Goal: Check status: Check status

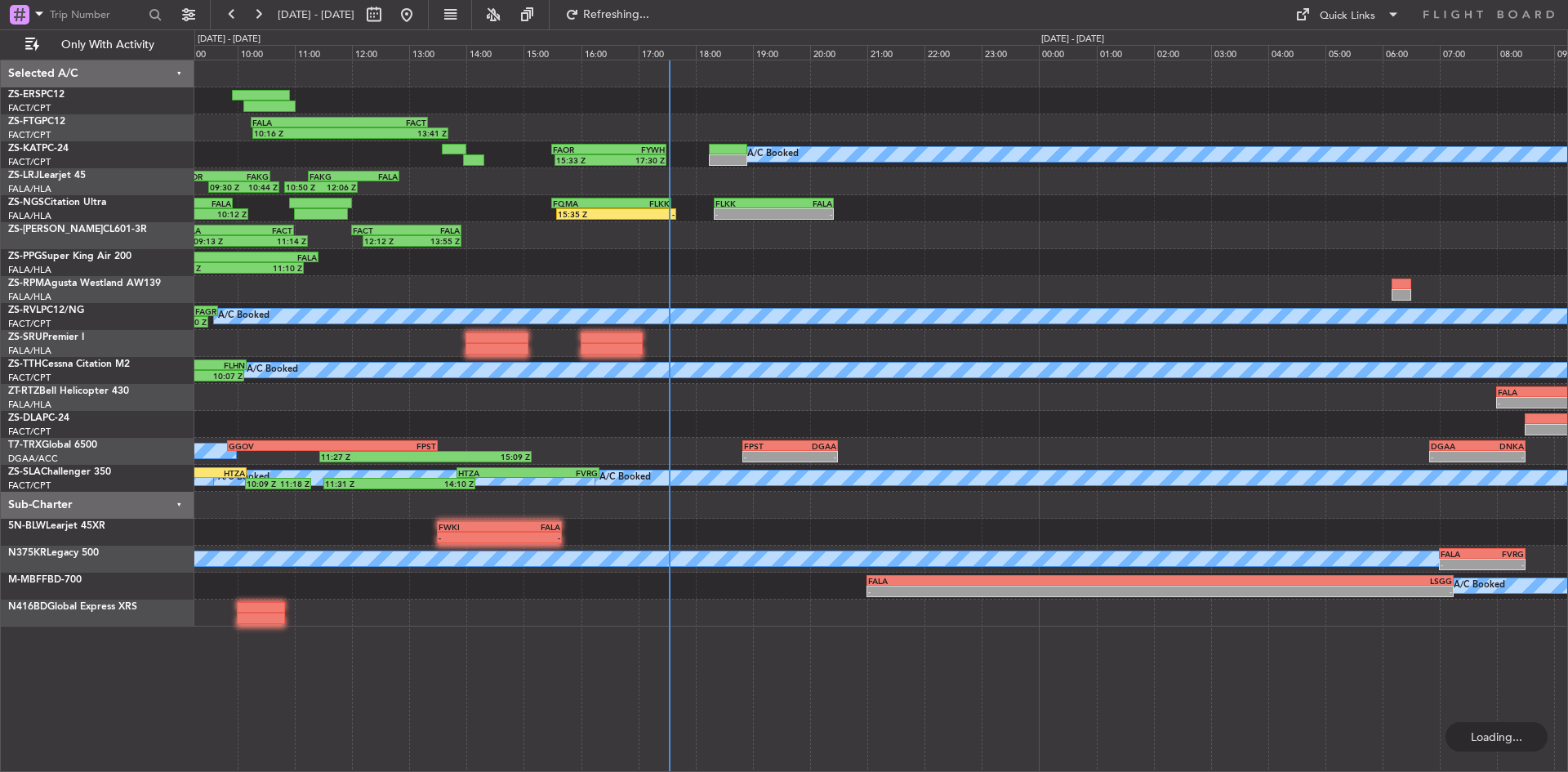
click at [543, 277] on div "10:16 Z 13:41 Z FALA 10:15 Z FACT 13:20 Z 07:25 Z 09:14 Z FVCZ 07:30 Z FALA 09:…" at bounding box center [880, 343] width 1373 height 566
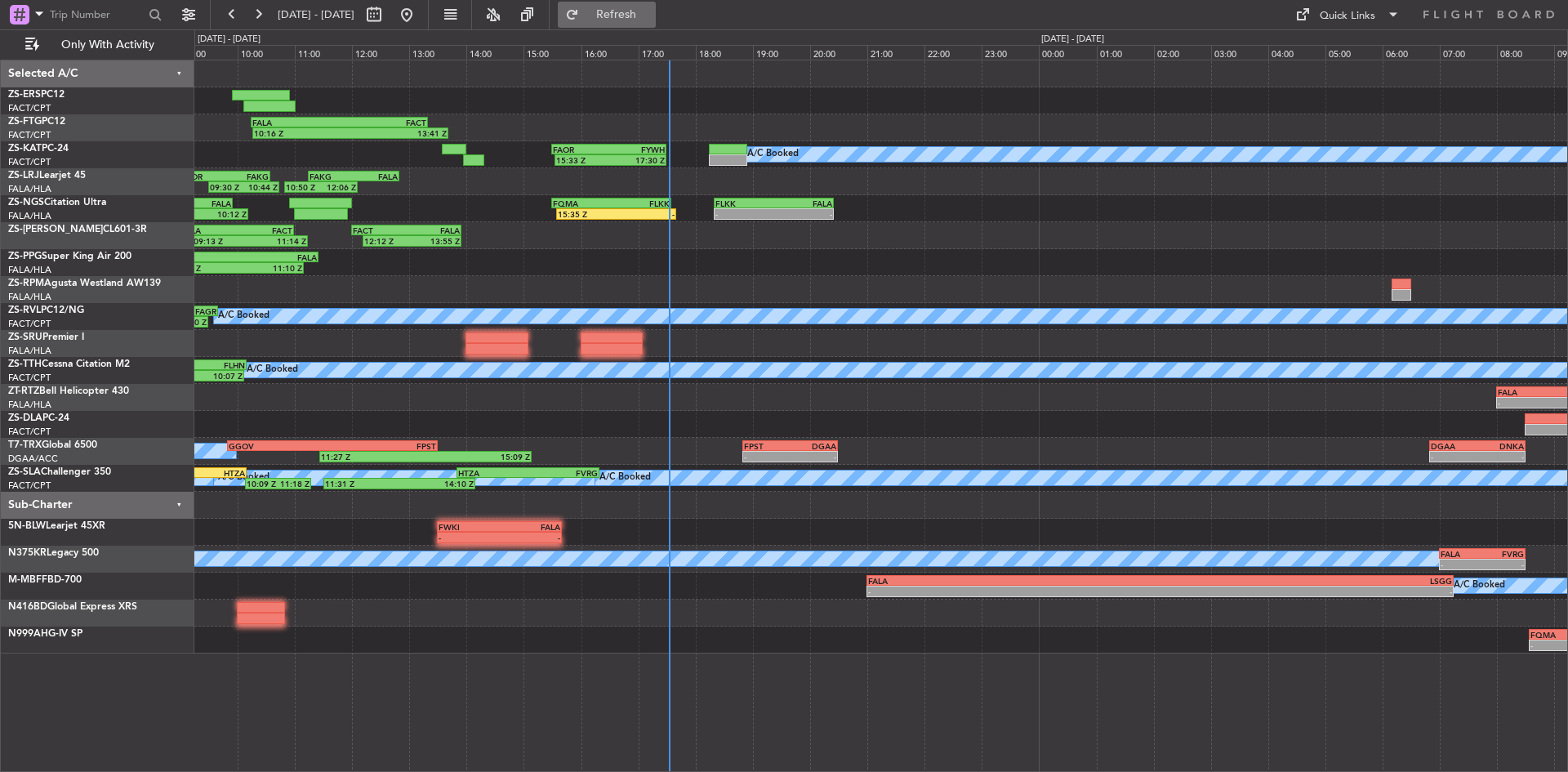
click at [639, 14] on span "Refresh" at bounding box center [616, 14] width 69 height 11
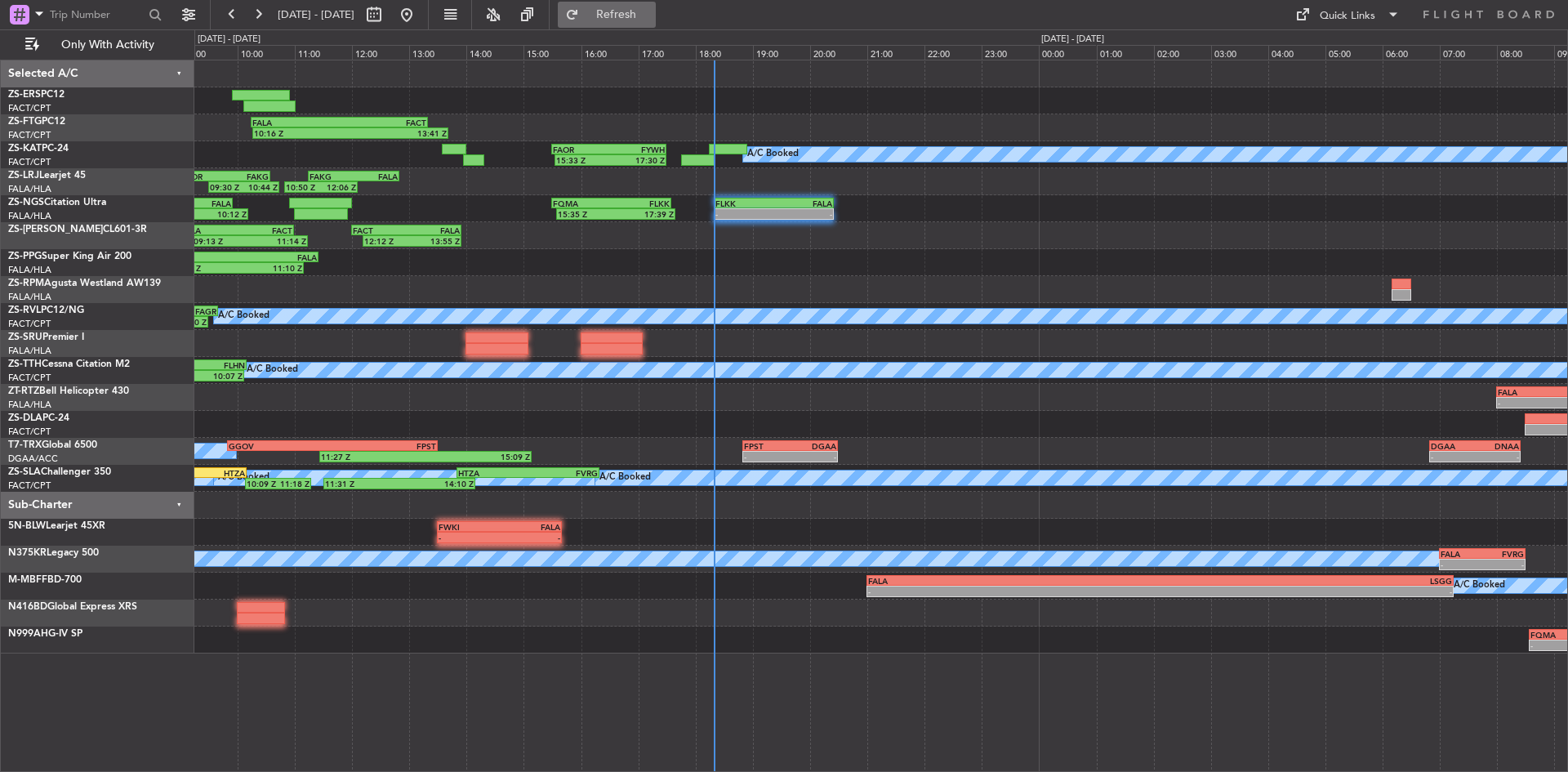
click at [664, 0] on fb-refresh-button "Refresh" at bounding box center [606, 15] width 114 height 29
click at [651, 15] on span "Refresh" at bounding box center [616, 14] width 69 height 11
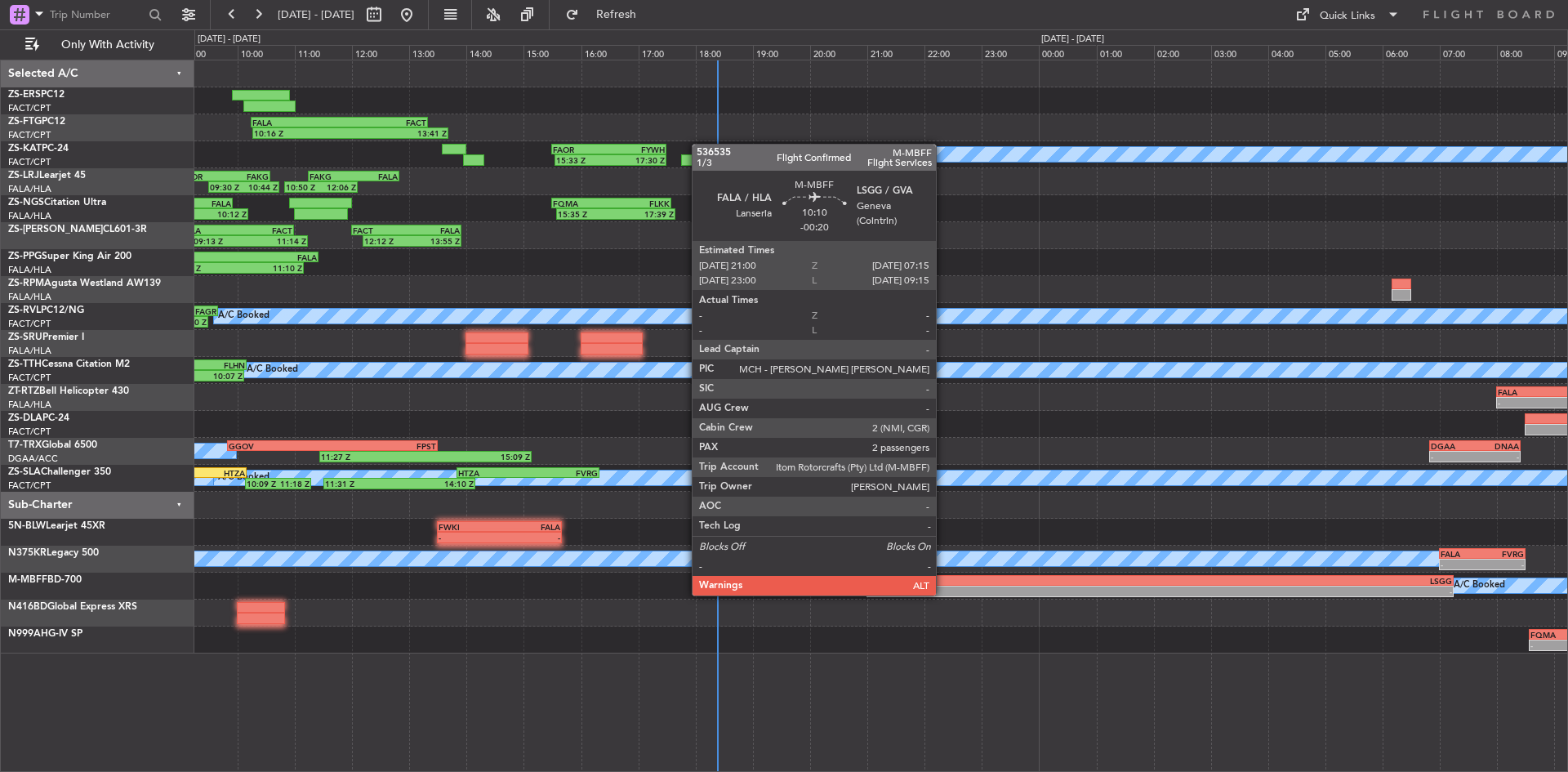
click at [943, 594] on div "-" at bounding box center [1013, 591] width 292 height 9
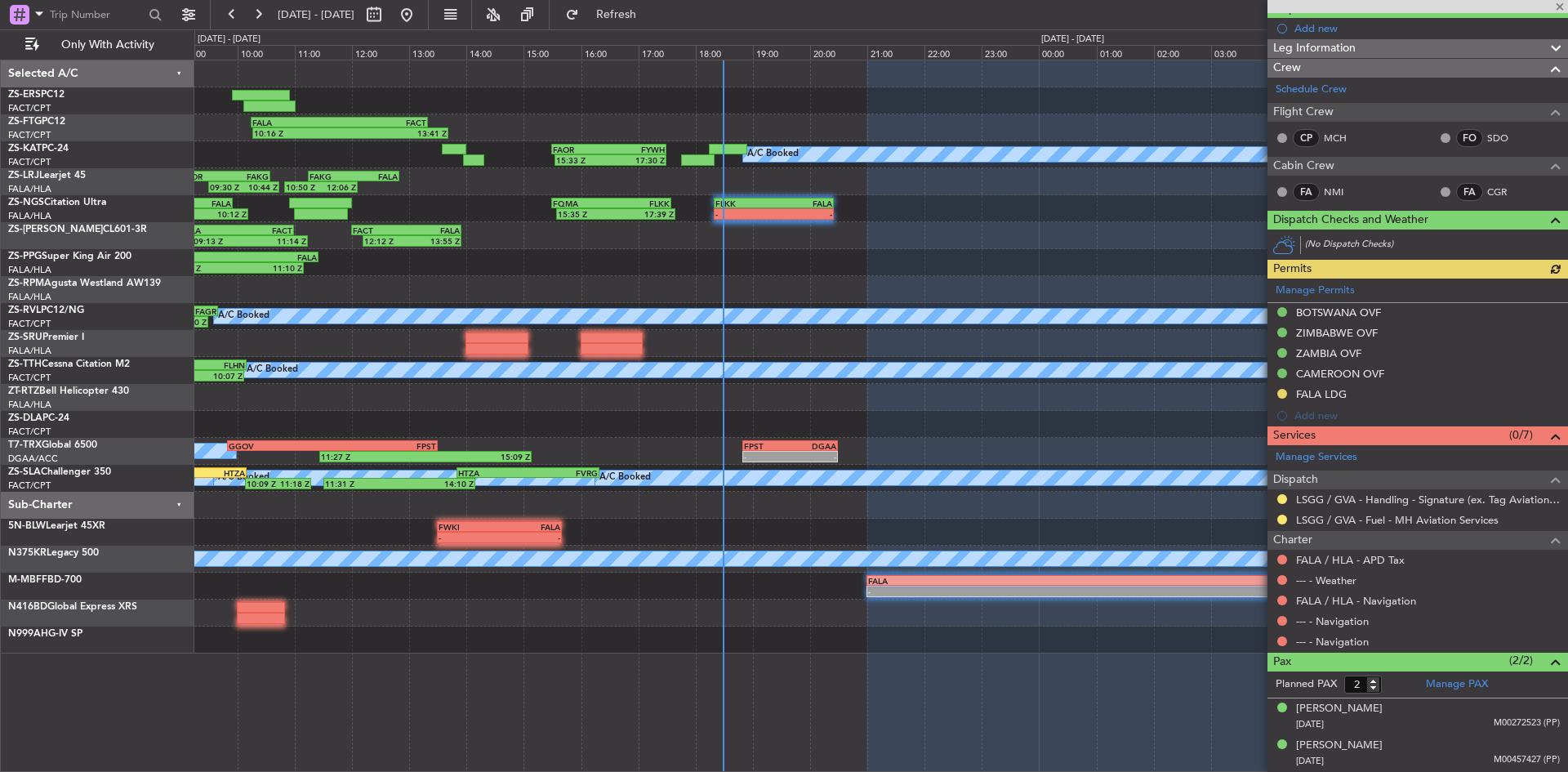
scroll to position [160, 0]
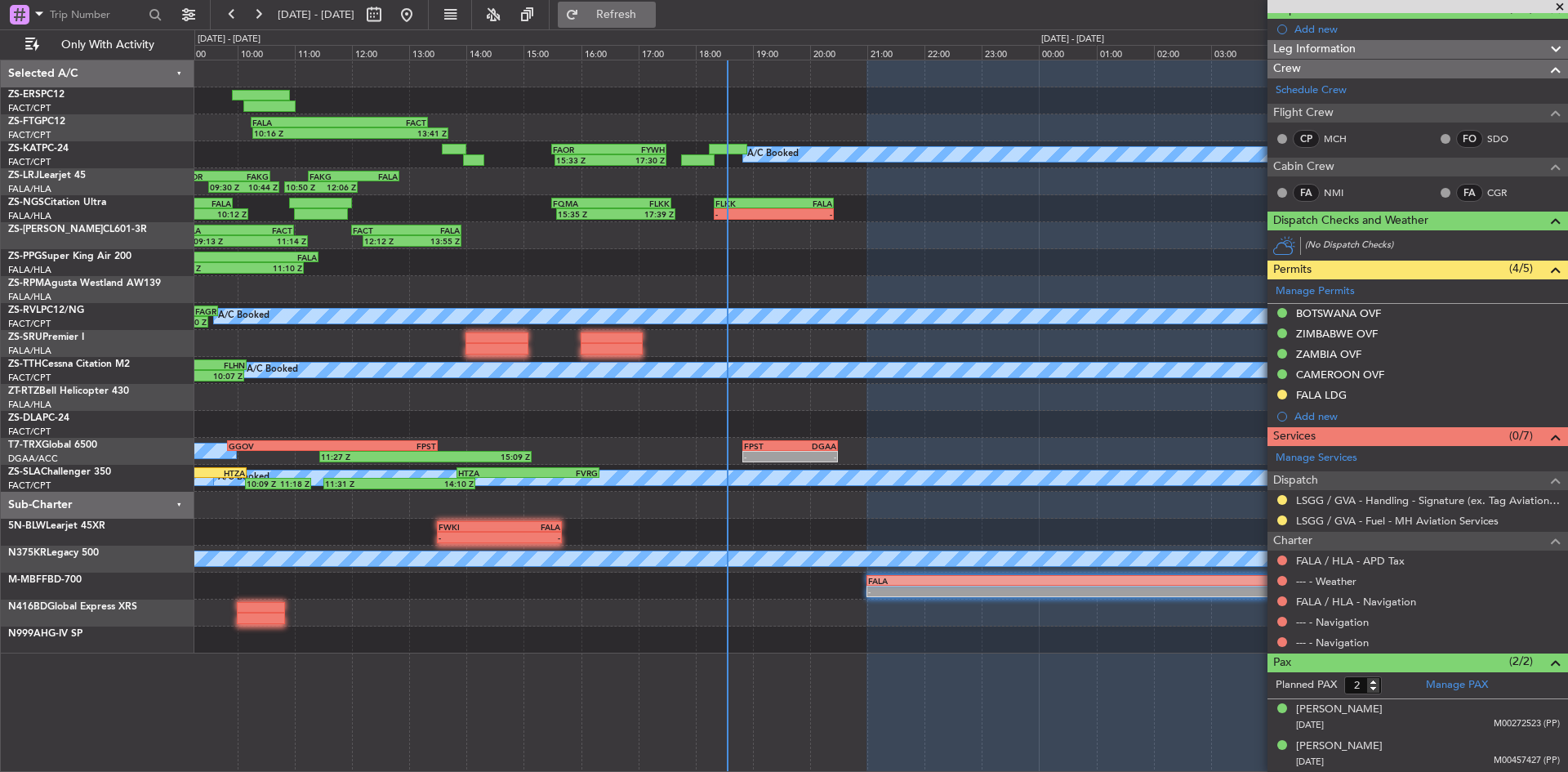
click at [651, 9] on span "Refresh" at bounding box center [616, 14] width 69 height 11
click at [1558, 7] on span at bounding box center [1559, 7] width 16 height 15
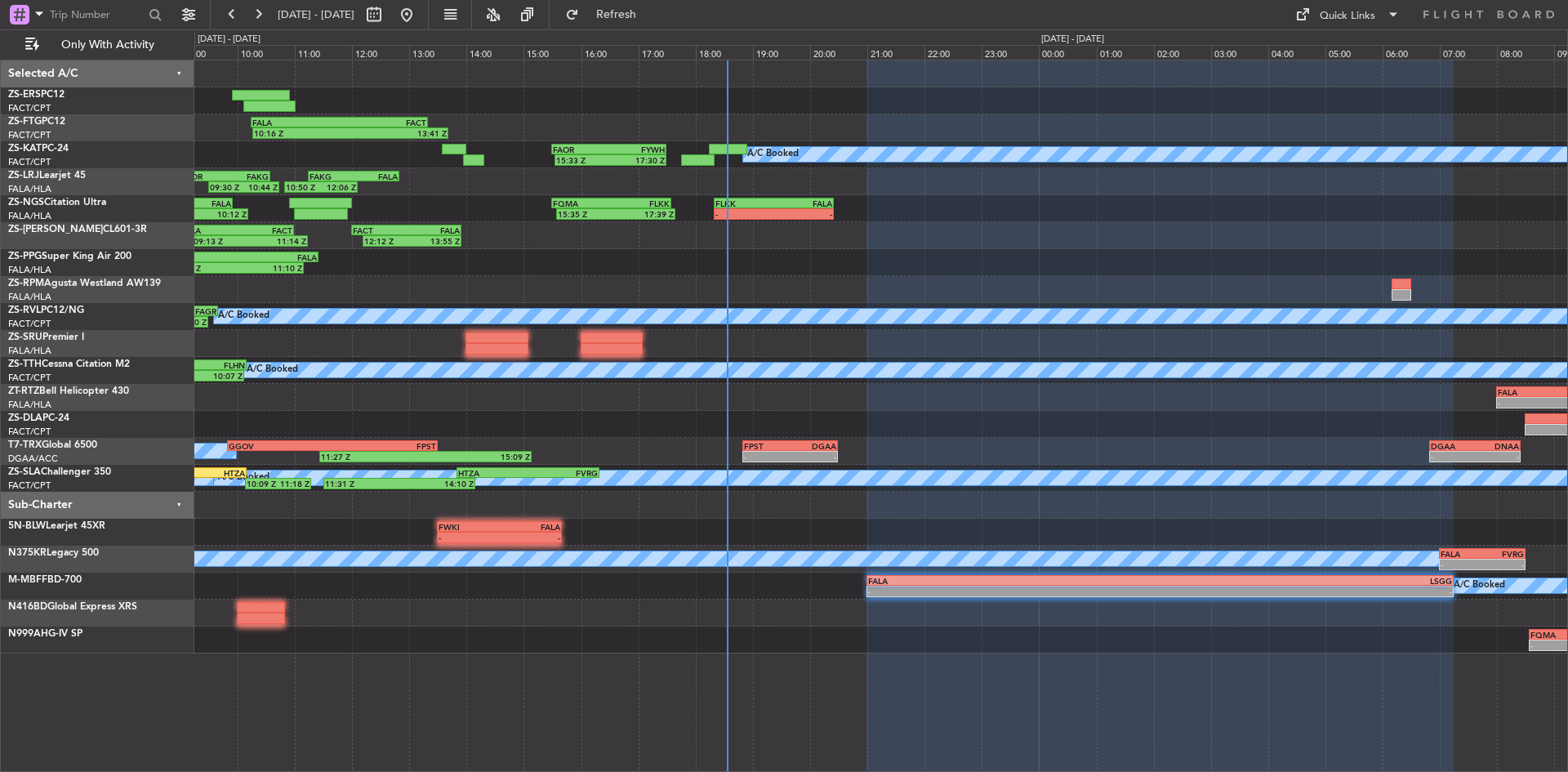
type input "0"
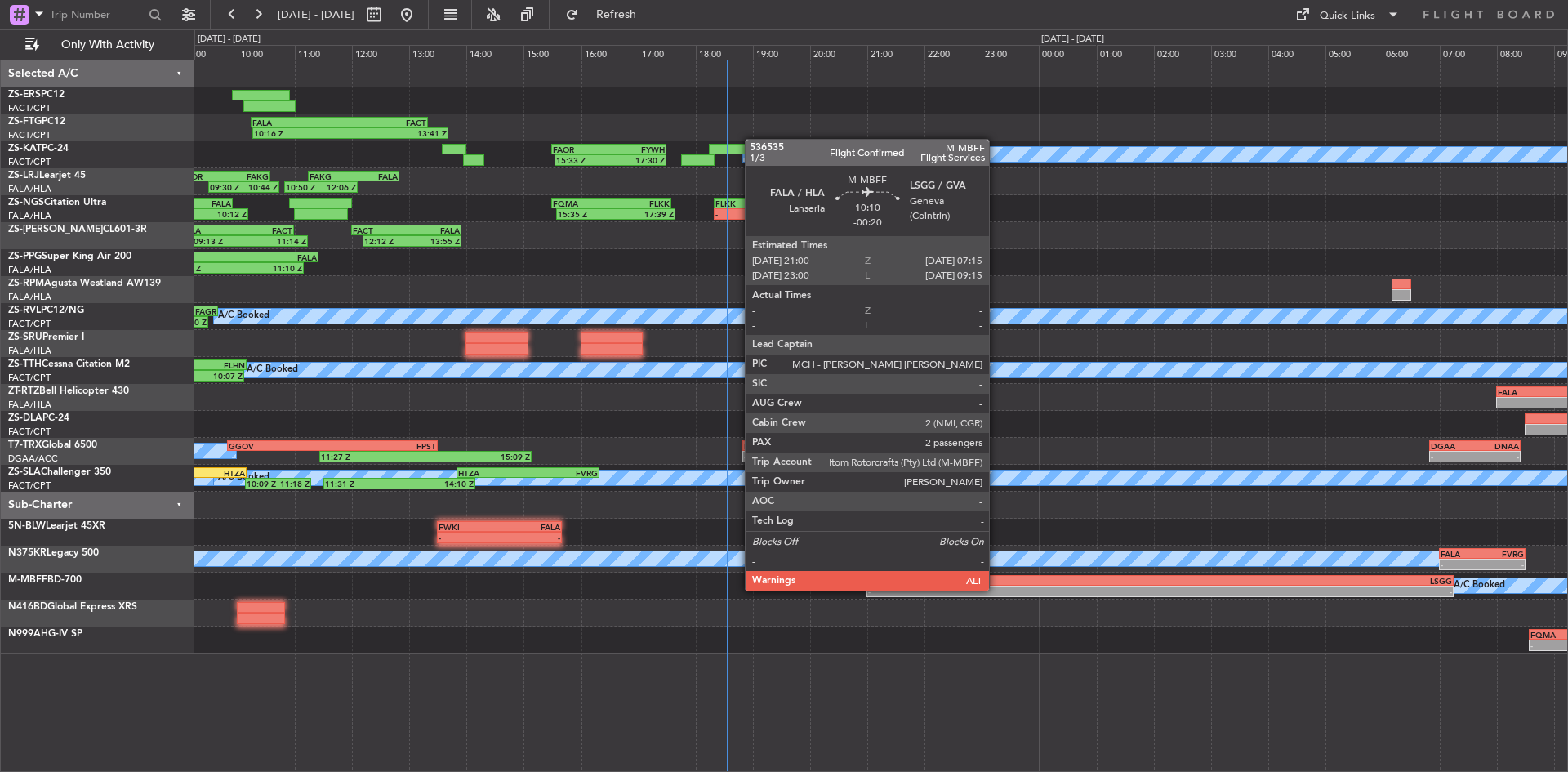
click at [996, 589] on div "-" at bounding box center [1013, 591] width 292 height 9
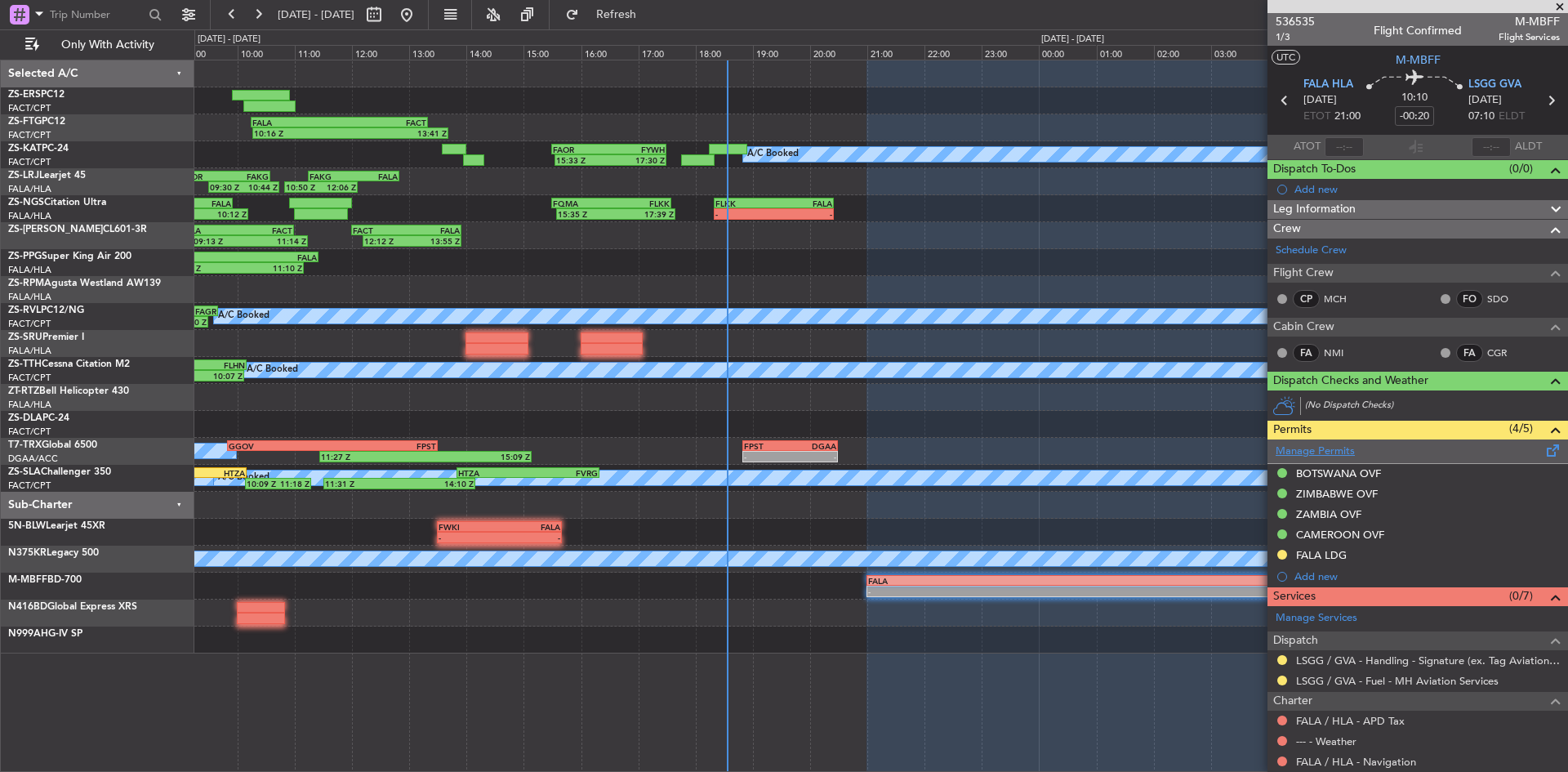
click at [1317, 447] on link "Manage Permits" at bounding box center [1315, 451] width 79 height 16
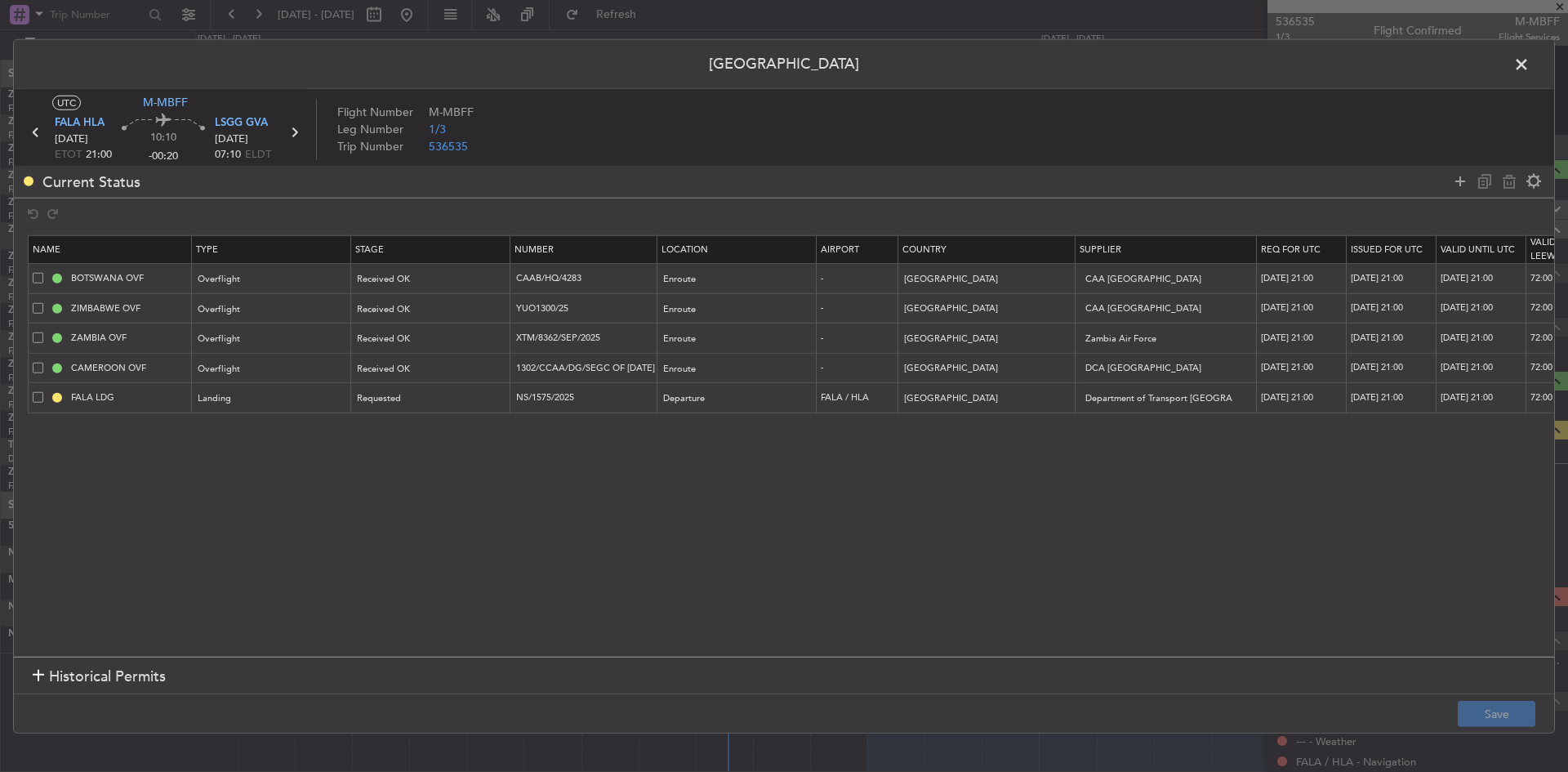
click at [1529, 68] on span at bounding box center [1529, 68] width 0 height 33
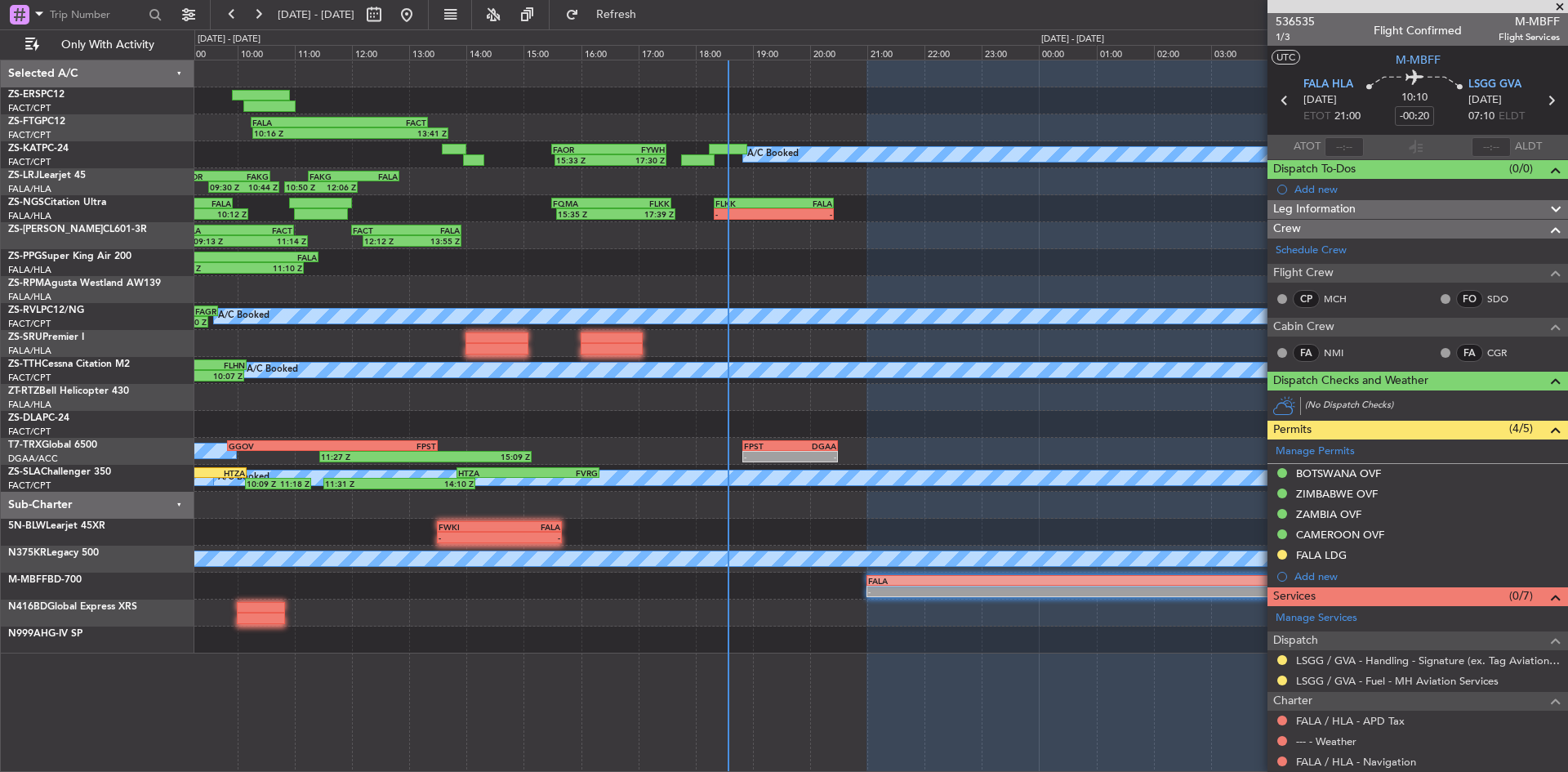
click at [1559, 7] on span at bounding box center [1559, 7] width 16 height 15
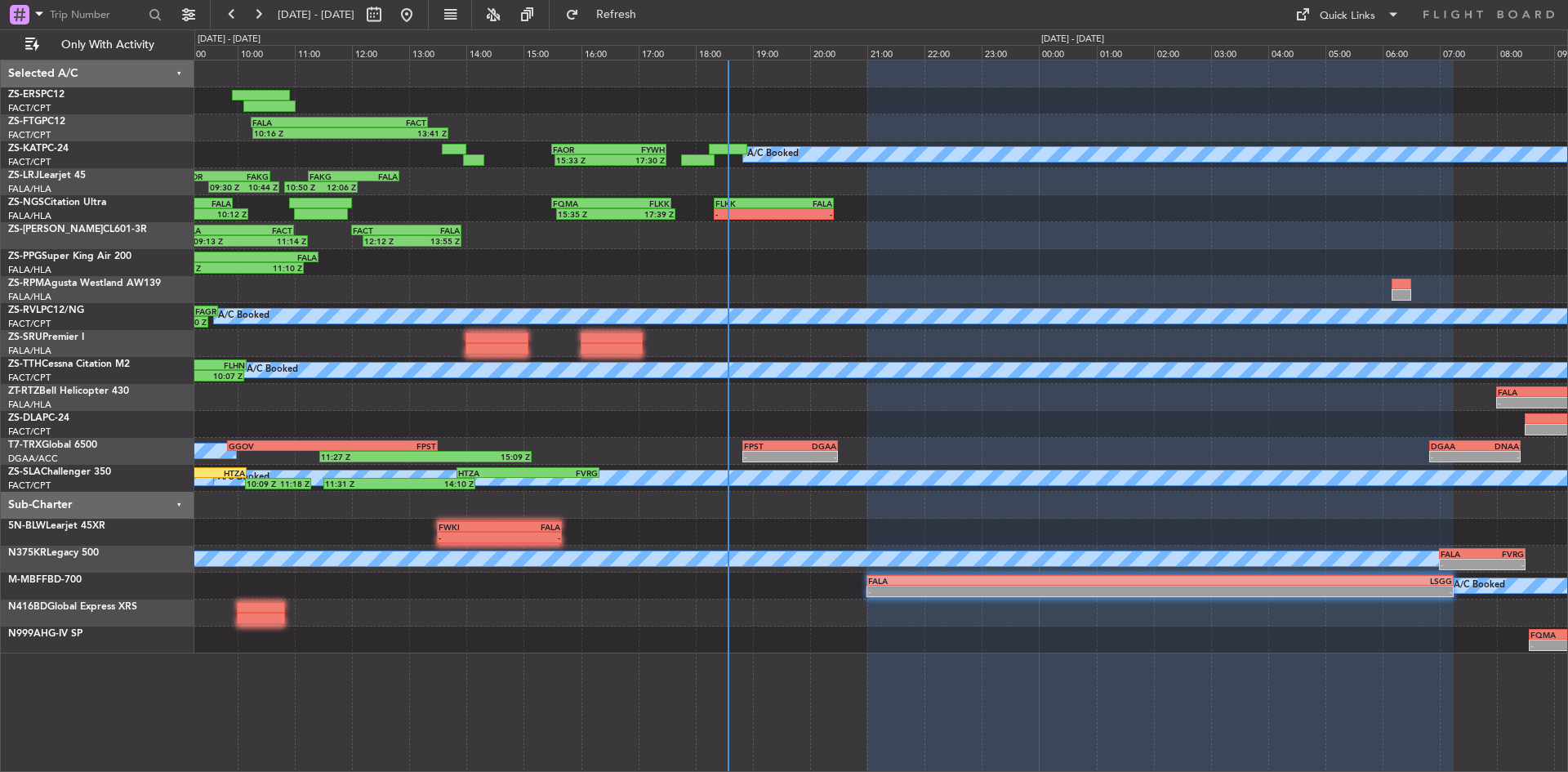
type input "0"
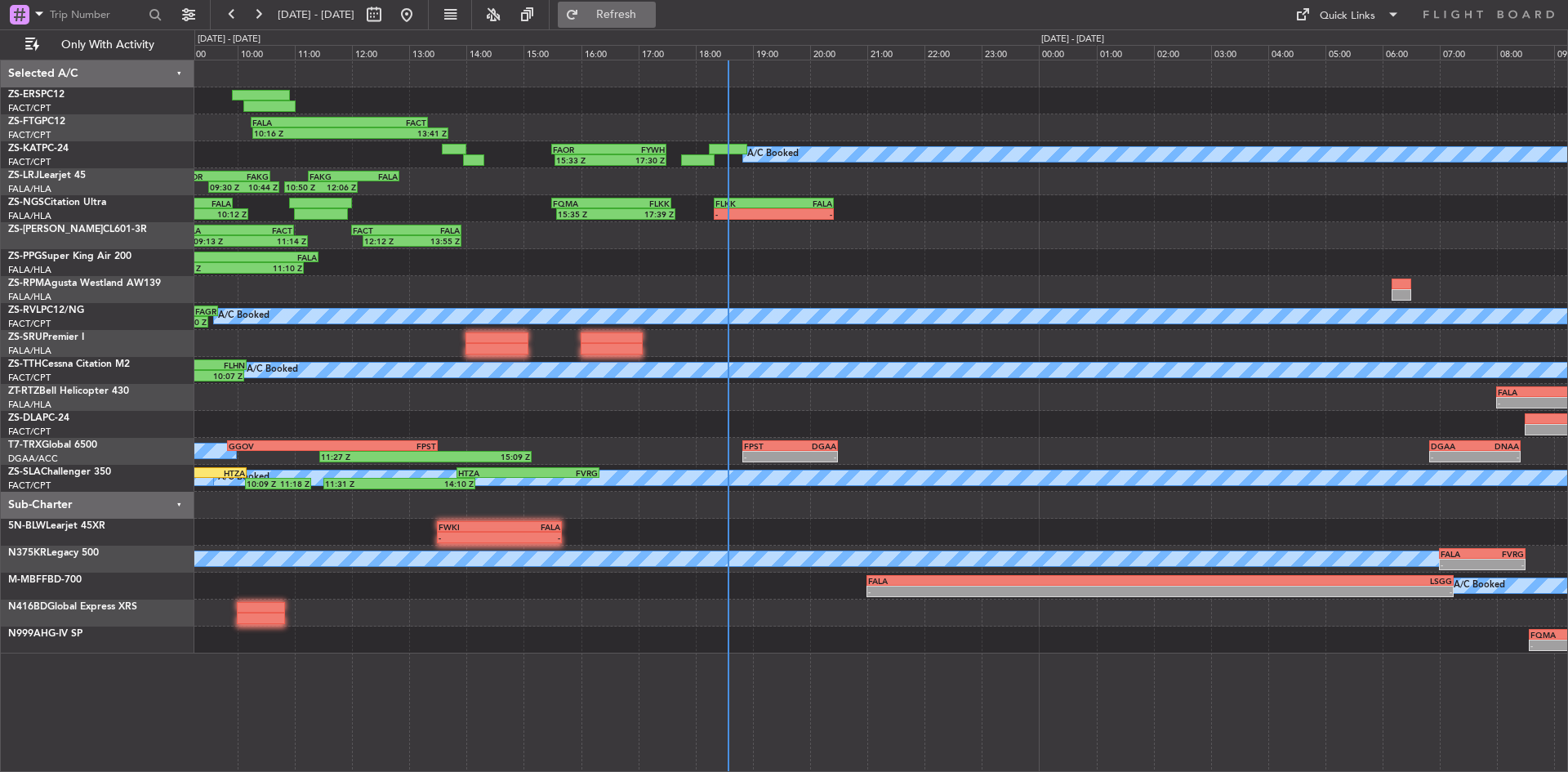
click at [646, 14] on span "Refresh" at bounding box center [616, 14] width 69 height 11
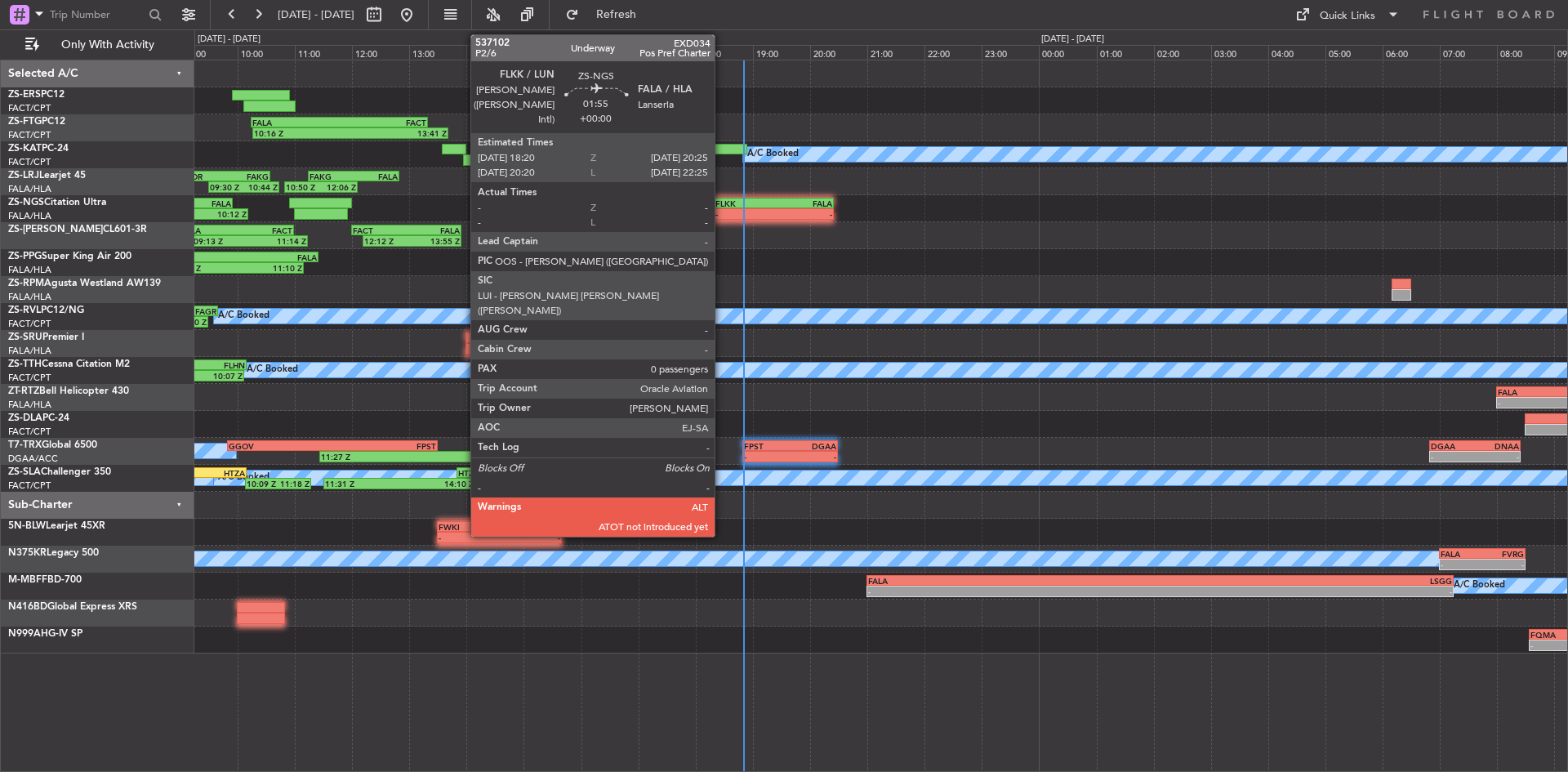
click at [722, 199] on div "FLKK" at bounding box center [744, 202] width 58 height 9
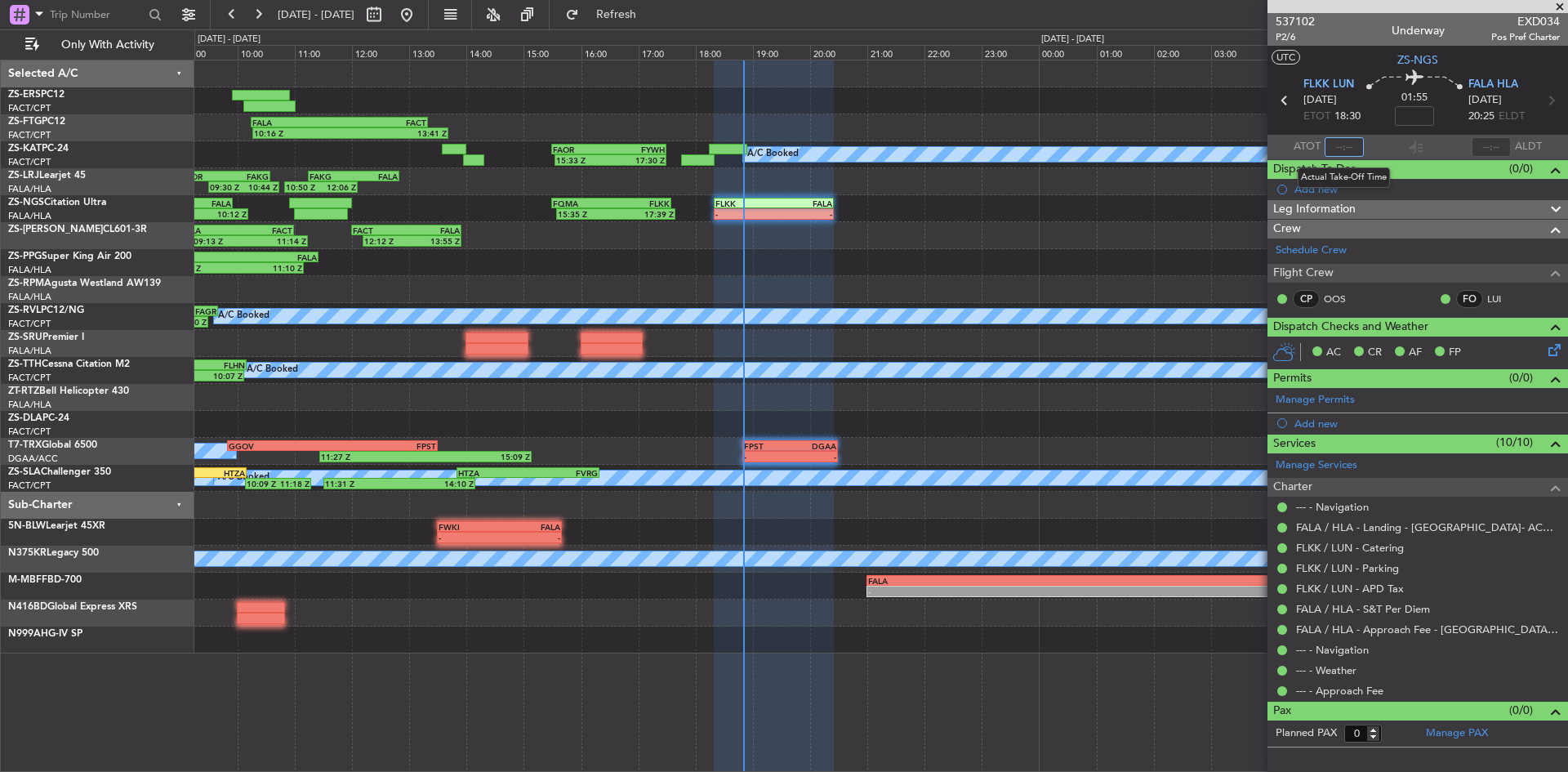
click at [1343, 146] on input "text" at bounding box center [1344, 147] width 39 height 20
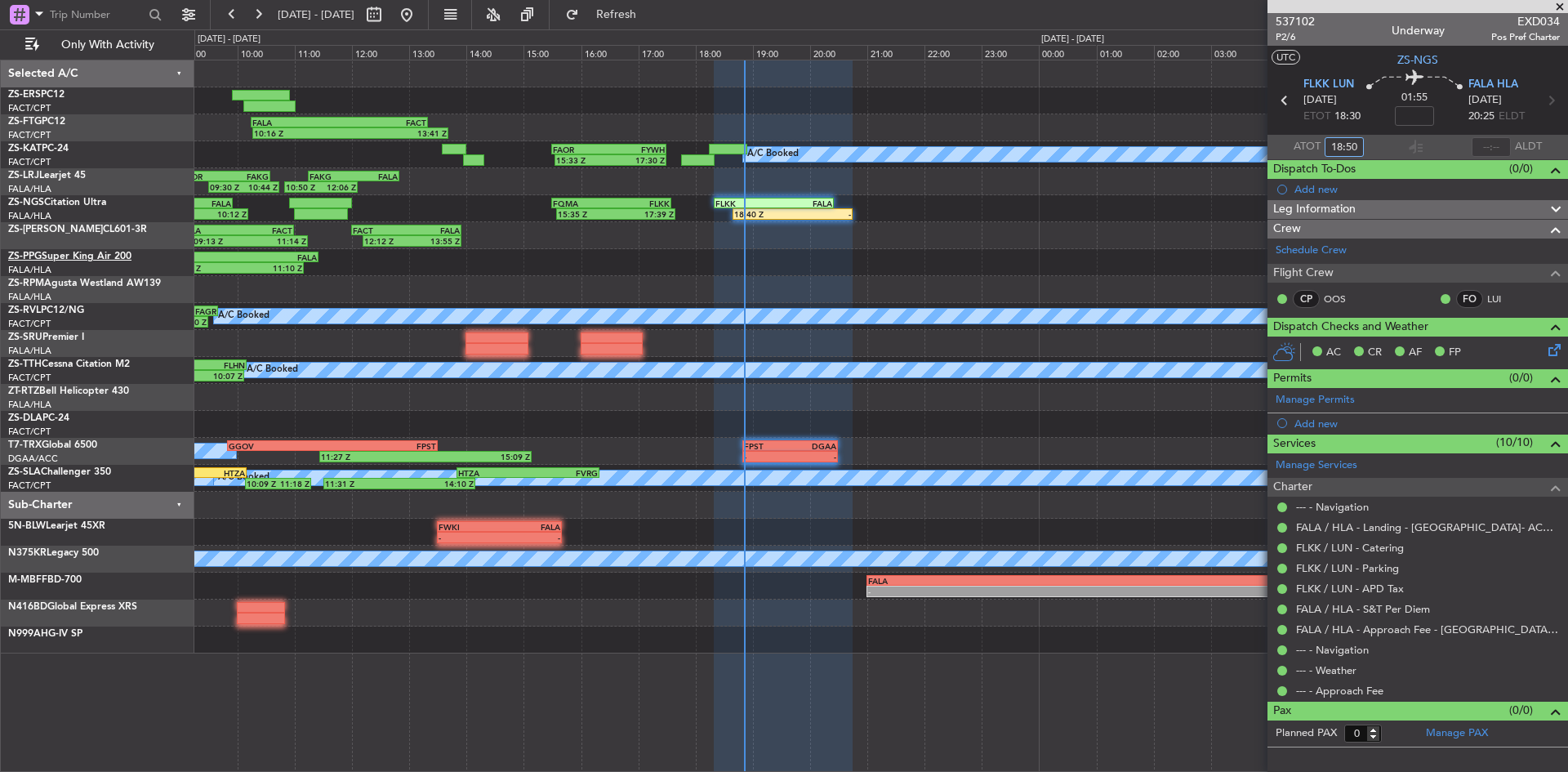
type input "18:50"
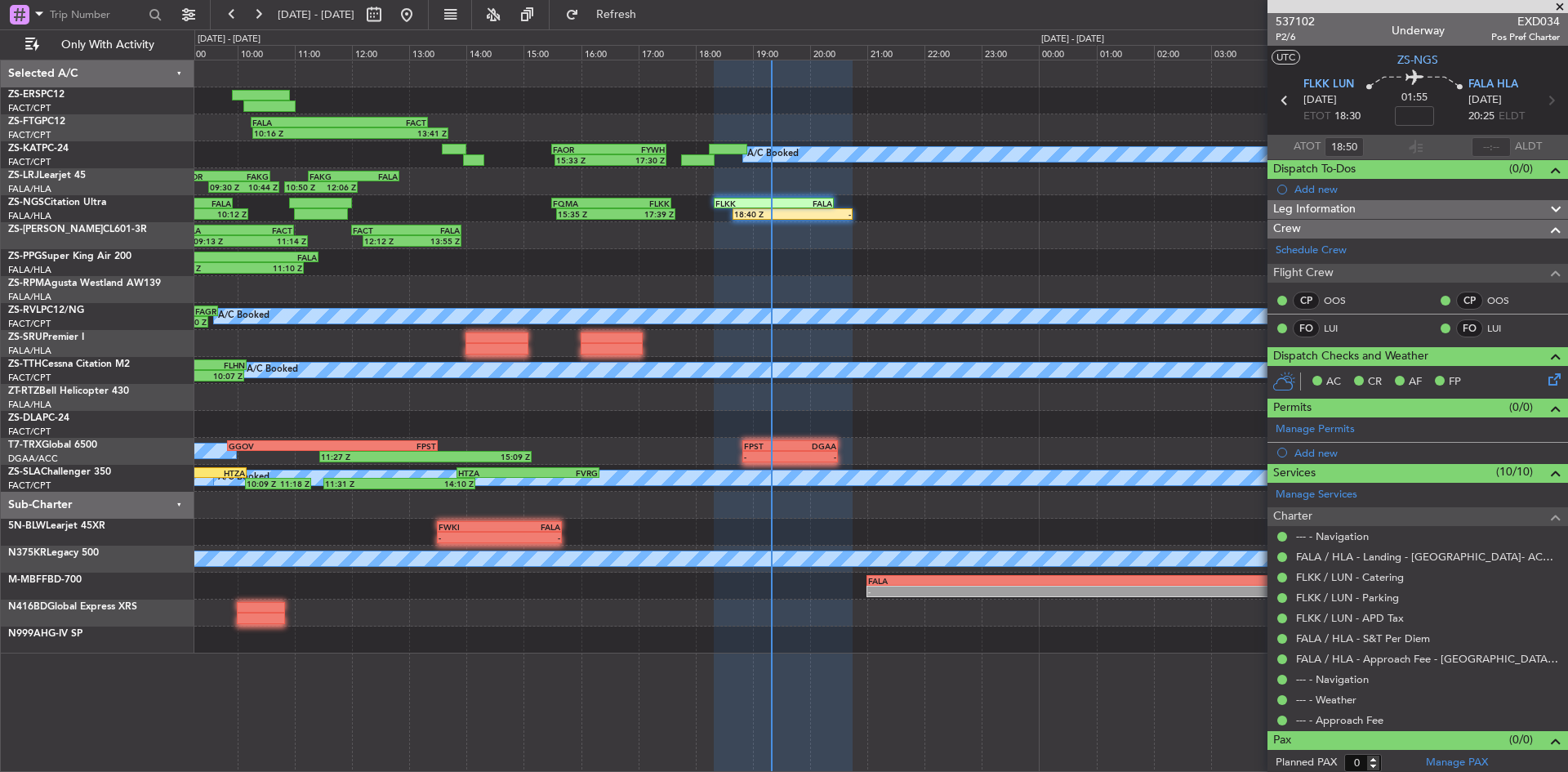
click at [1559, 4] on span at bounding box center [1559, 7] width 16 height 15
